Goal: Book appointment/travel/reservation

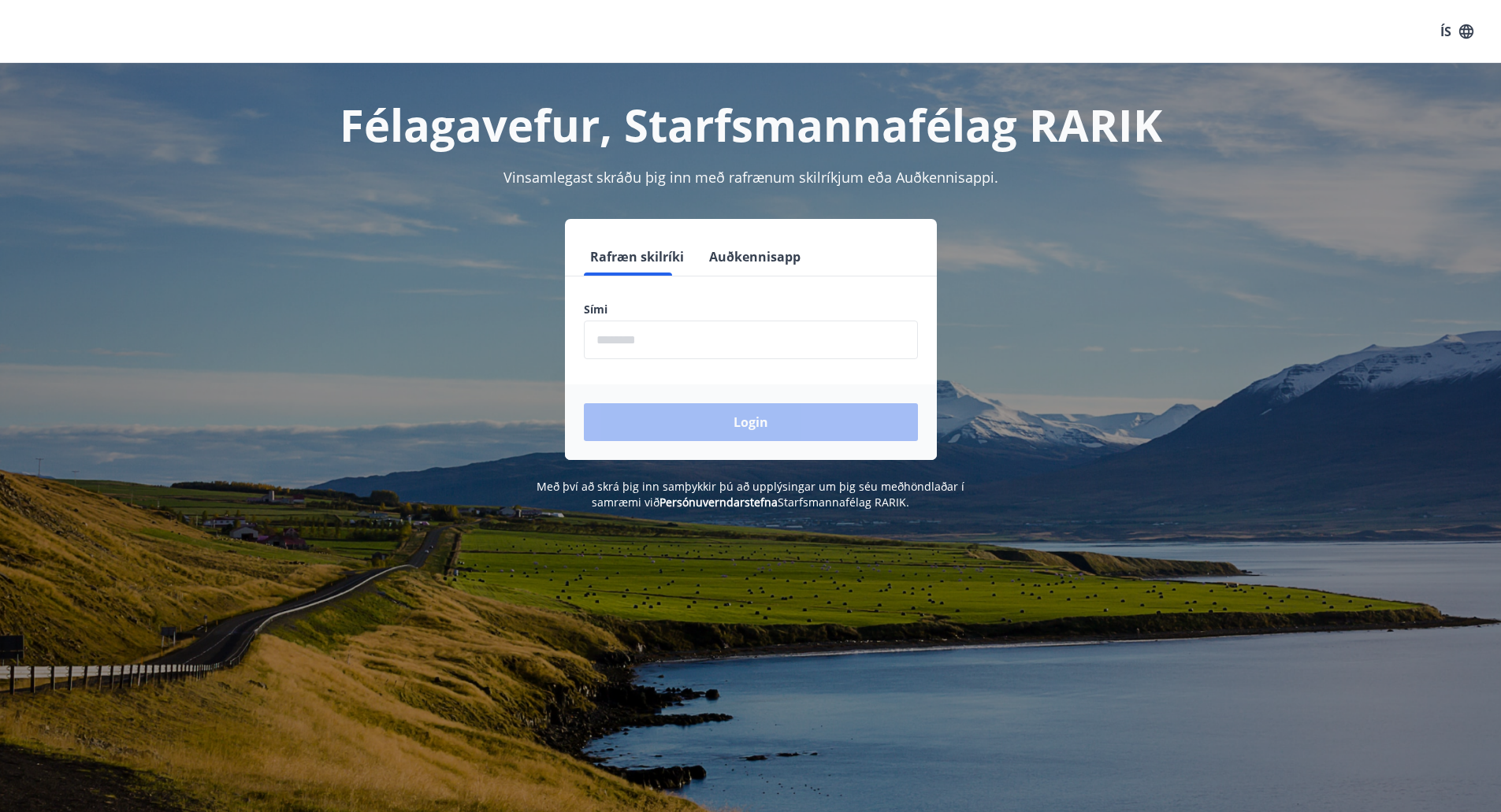
click at [616, 340] on input "phone" at bounding box center [750, 339] width 334 height 38
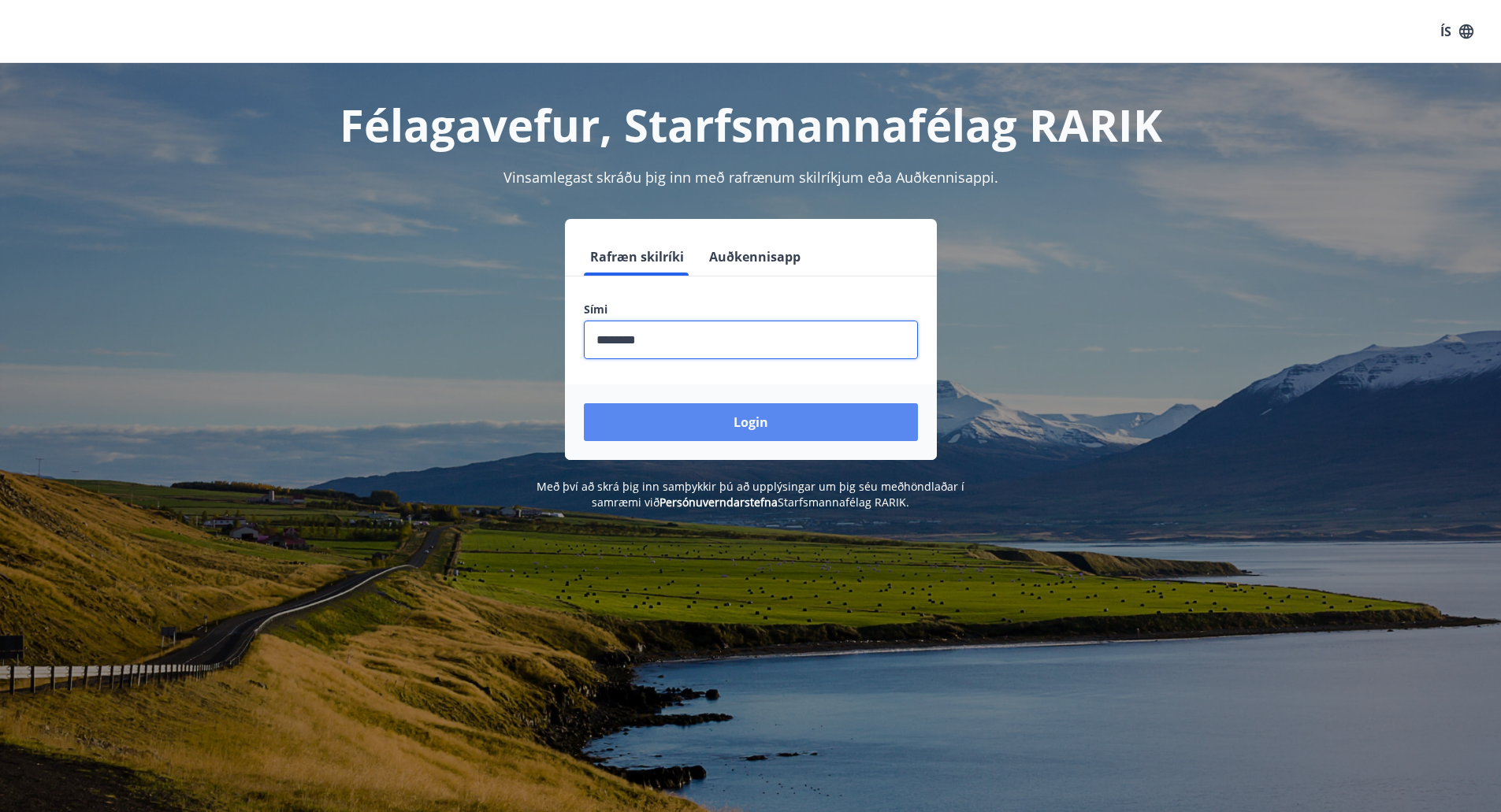
type input "********"
click at [756, 428] on button "Login" at bounding box center [750, 422] width 334 height 37
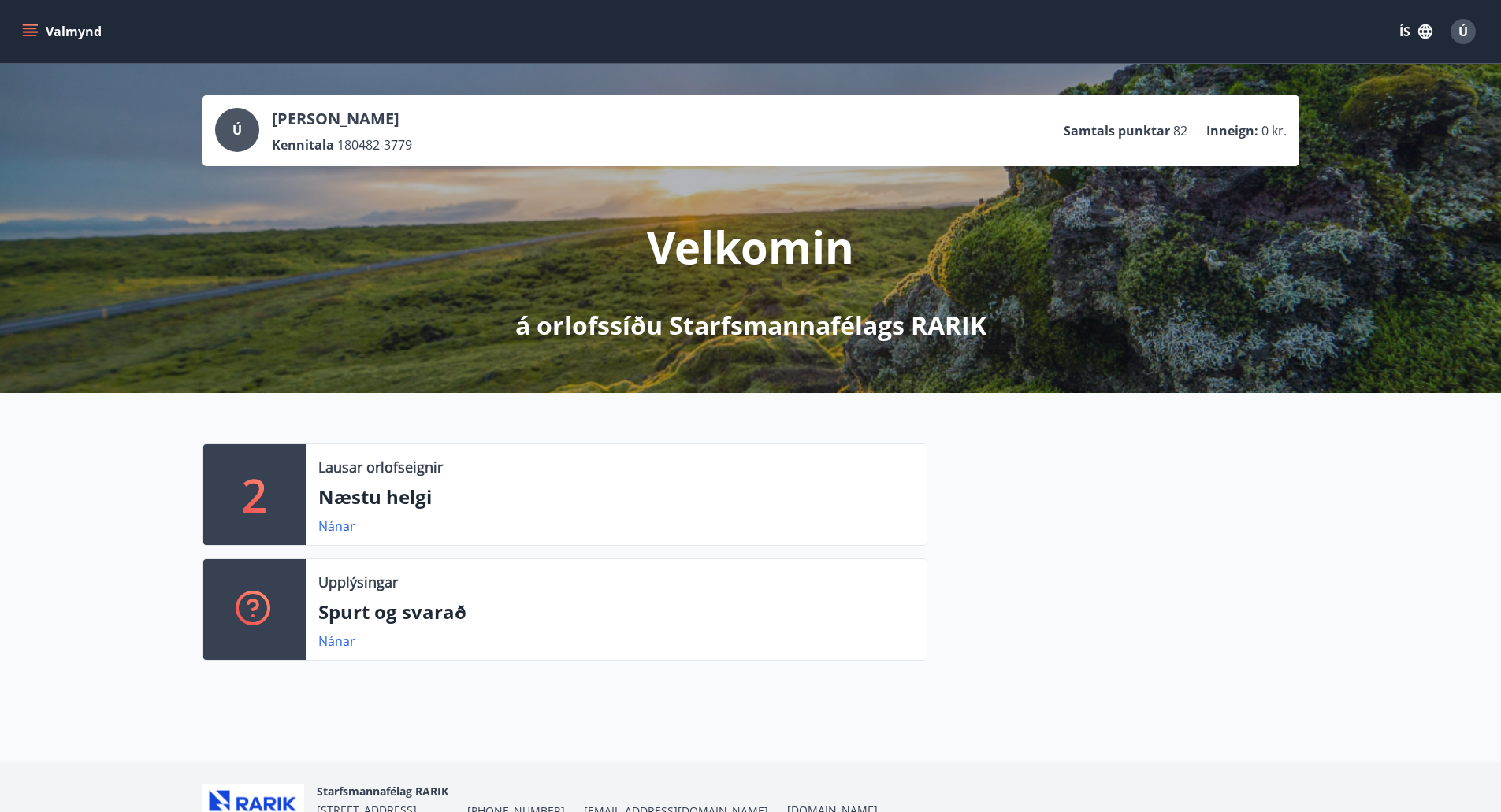
click at [27, 35] on icon "menu" at bounding box center [30, 36] width 14 height 2
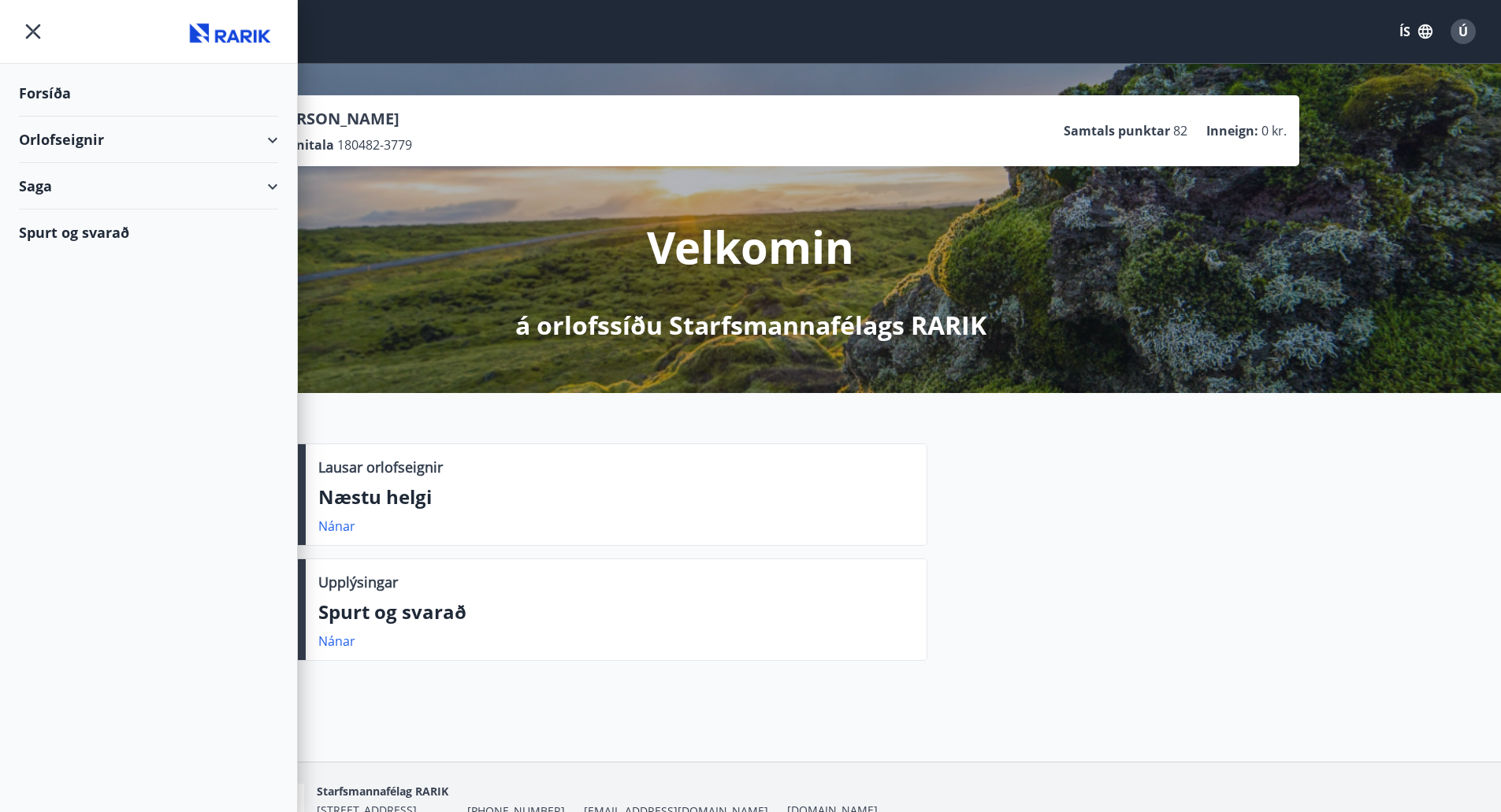
click at [119, 140] on div "Orlofseignir" at bounding box center [148, 140] width 260 height 46
click at [81, 184] on div "Framboð" at bounding box center [148, 179] width 234 height 33
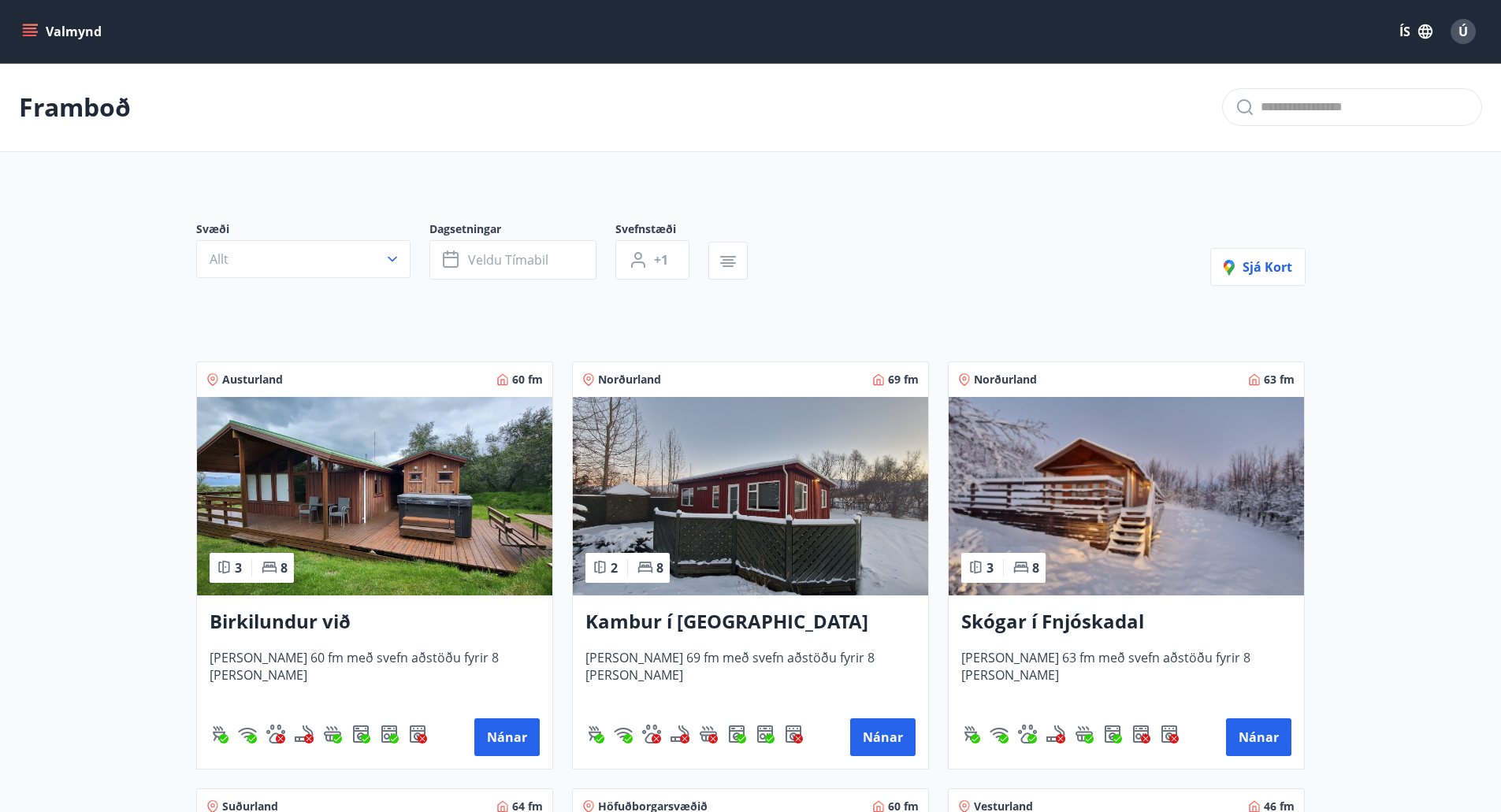
click at [31, 22] on button "Valmynd" at bounding box center [63, 31] width 89 height 29
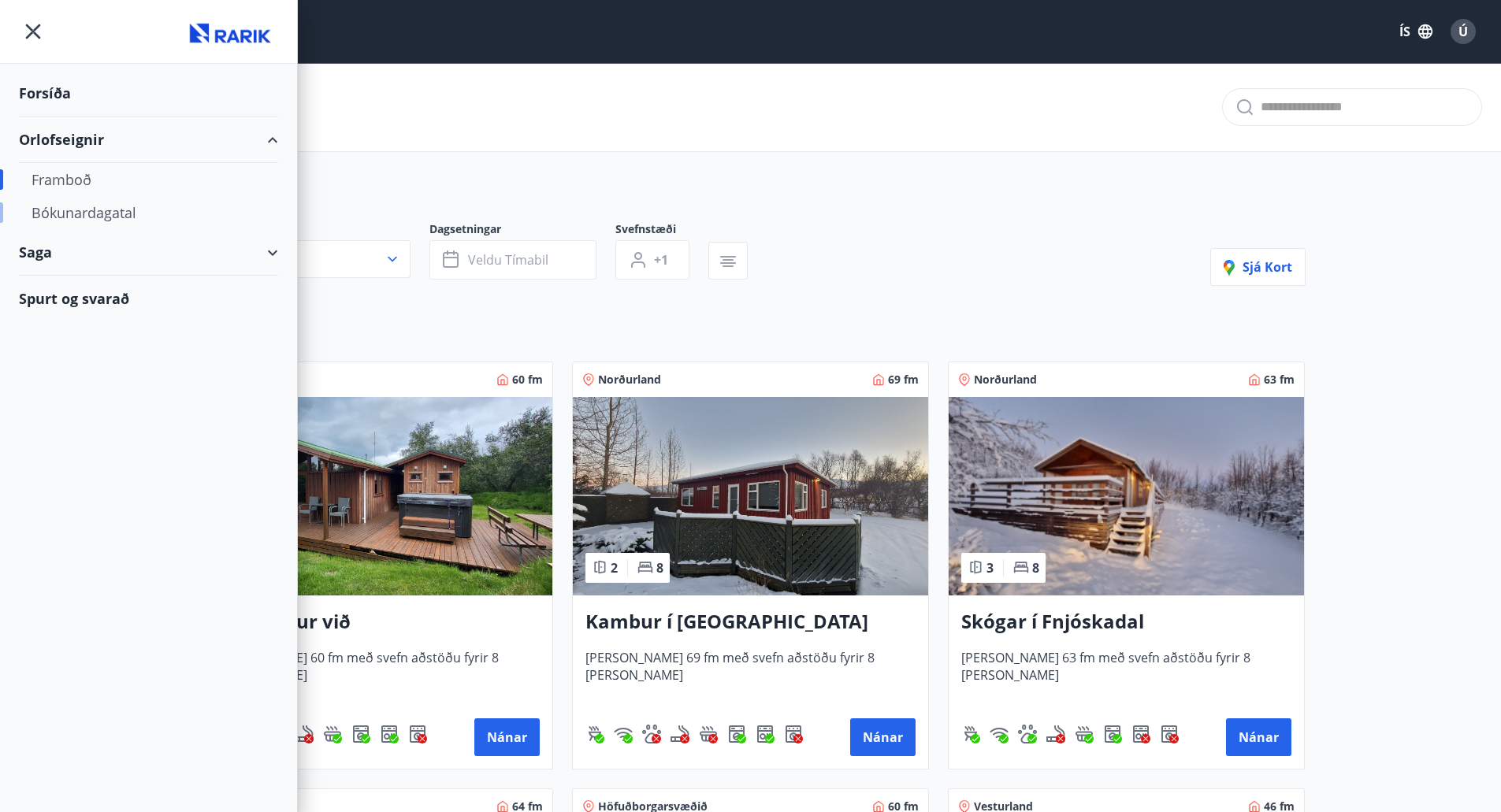
click at [70, 206] on div "Bókunardagatal" at bounding box center [148, 212] width 234 height 33
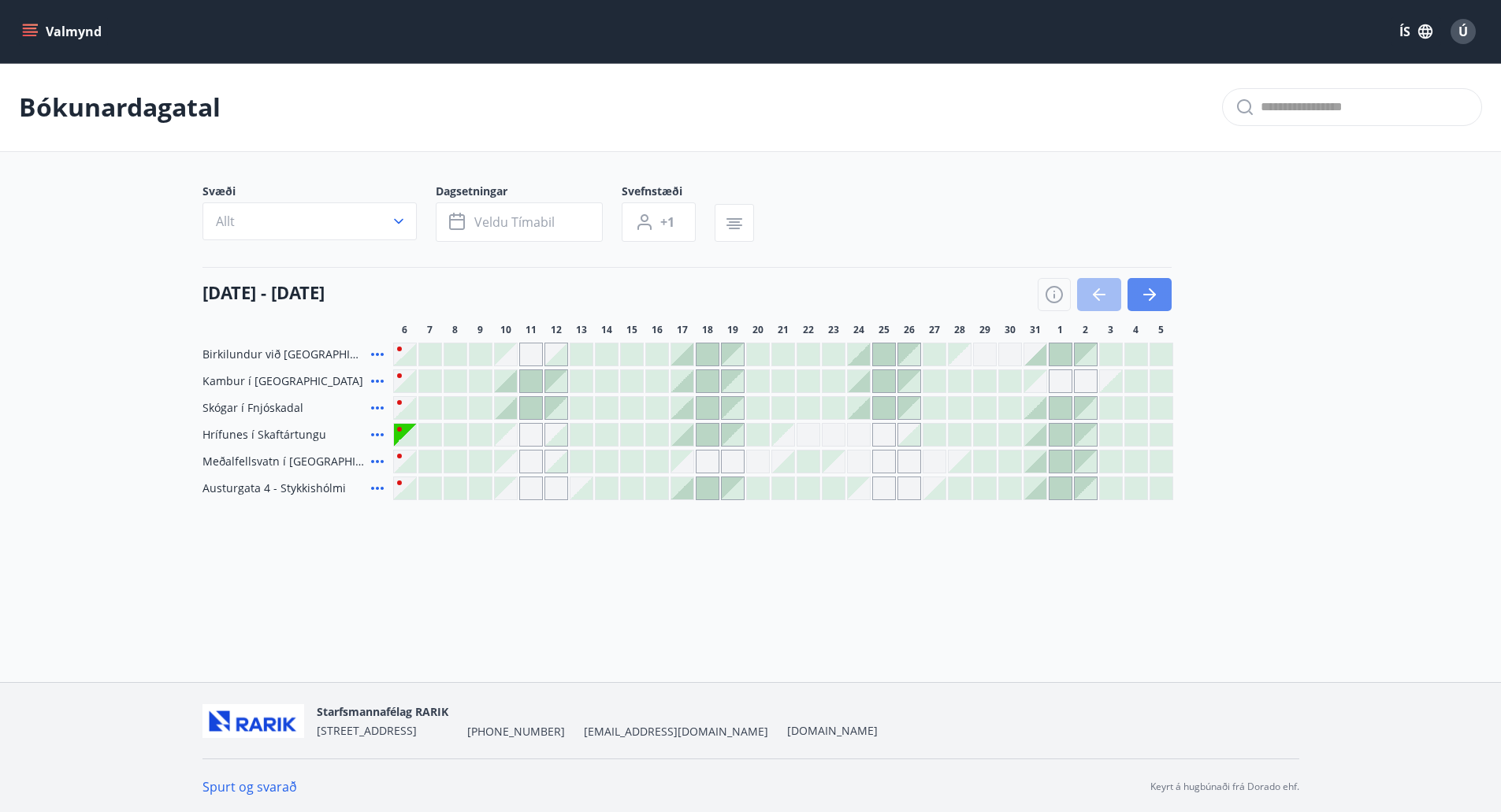
click at [1167, 283] on button "button" at bounding box center [1149, 294] width 44 height 33
